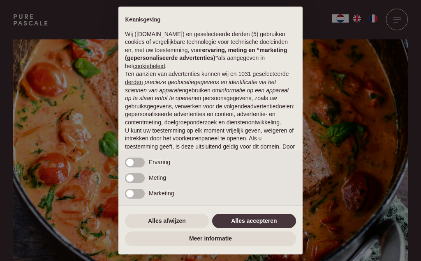
click at [264, 221] on button "Alles accepteren" at bounding box center [254, 221] width 84 height 15
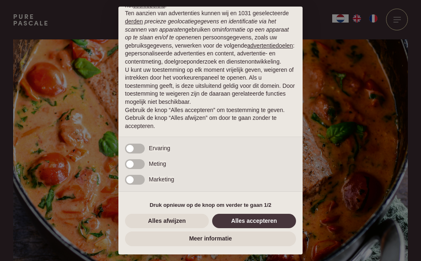
click at [250, 225] on button "Alles accepteren" at bounding box center [254, 221] width 84 height 15
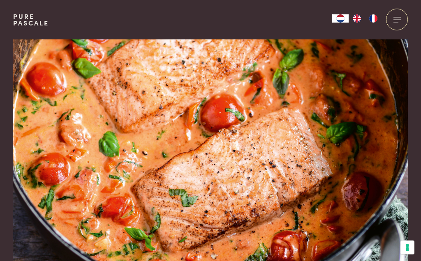
click at [239, 223] on img at bounding box center [210, 157] width 394 height 237
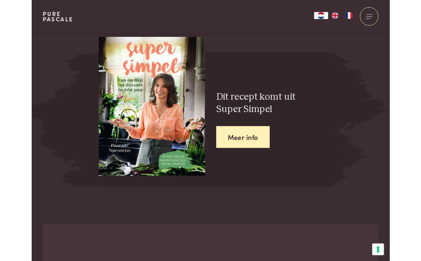
scroll to position [1323, 0]
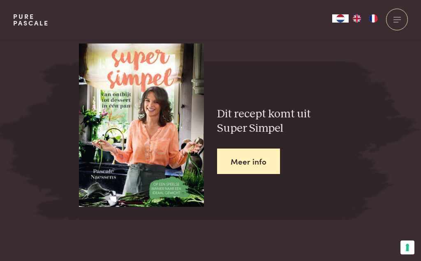
click at [256, 152] on link "Meer info" at bounding box center [248, 162] width 63 height 26
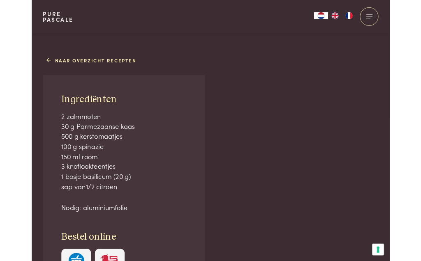
scroll to position [0, 0]
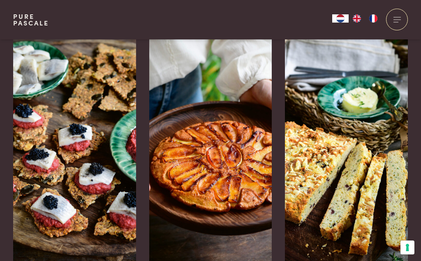
scroll to position [1293, 0]
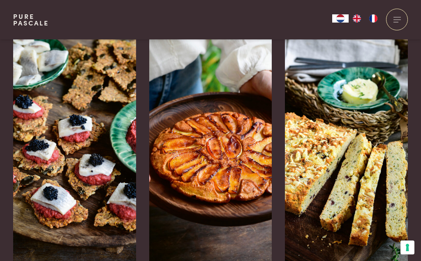
click at [4, 4] on img at bounding box center [210, 138] width 123 height 247
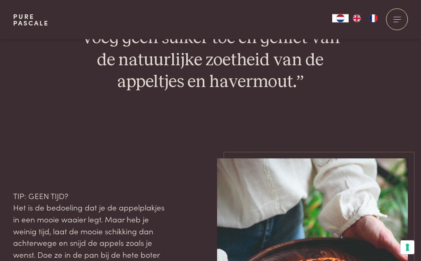
scroll to position [1168, 0]
